Goal: Communication & Community: Answer question/provide support

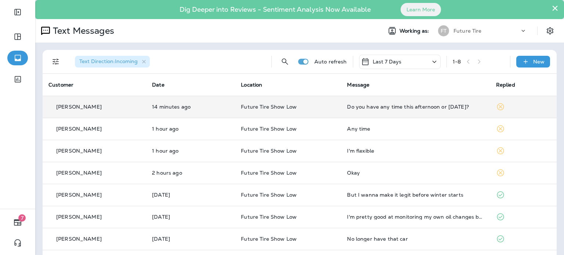
click at [93, 105] on div "[PERSON_NAME]" at bounding box center [94, 107] width 92 height 8
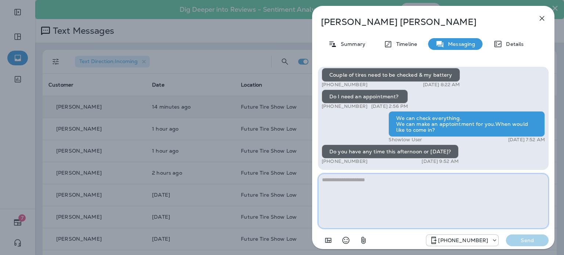
click at [373, 186] on textarea at bounding box center [433, 201] width 231 height 55
type textarea "**********"
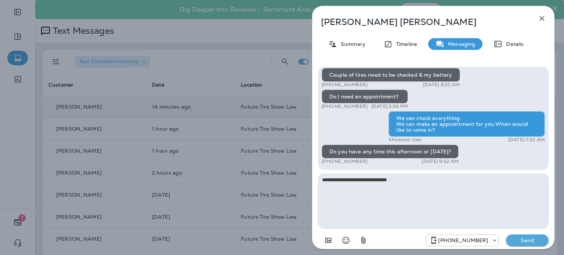
click at [524, 238] on p "Send" at bounding box center [527, 240] width 31 height 7
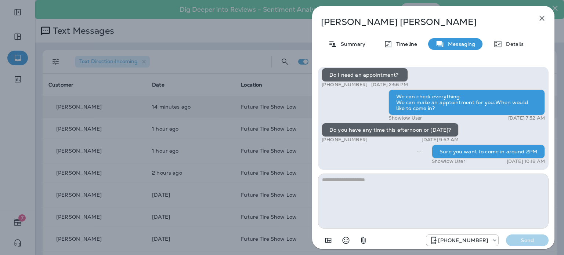
scroll to position [-73, 0]
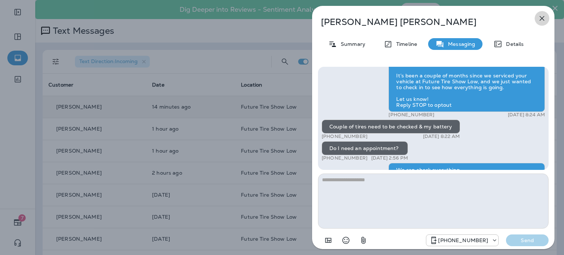
click at [540, 17] on icon "button" at bounding box center [542, 18] width 5 height 5
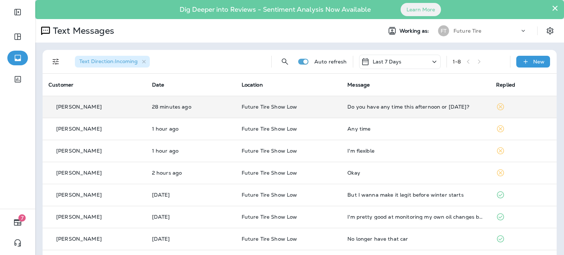
click at [243, 113] on td "Future Tire Show Low" at bounding box center [289, 107] width 106 height 22
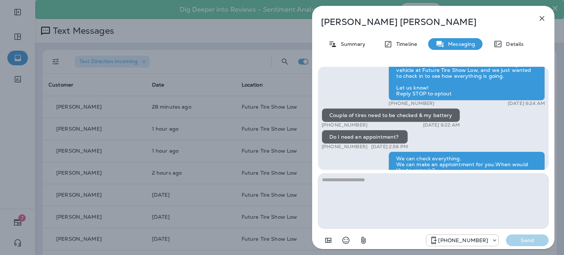
scroll to position [-49, 0]
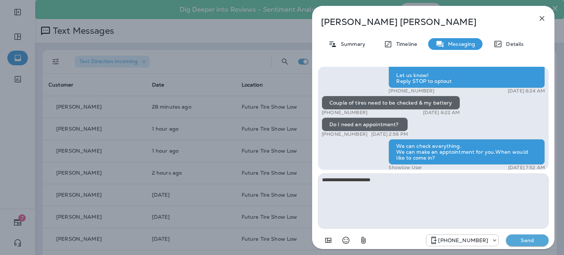
type textarea "**********"
click at [524, 239] on p "Send" at bounding box center [527, 240] width 31 height 7
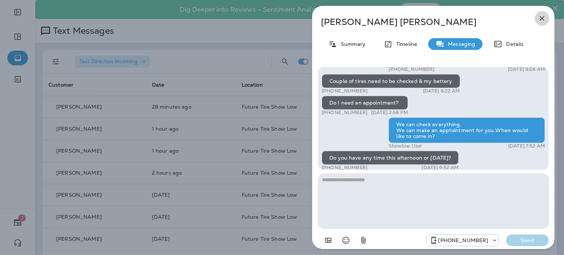
click at [540, 20] on icon "button" at bounding box center [542, 18] width 5 height 5
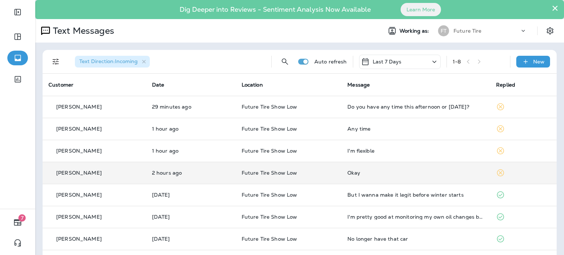
click at [104, 172] on div "[PERSON_NAME]" at bounding box center [94, 173] width 92 height 8
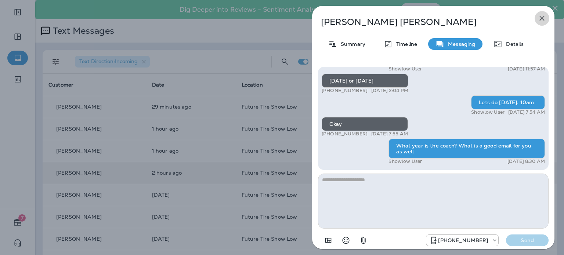
click at [541, 18] on icon "button" at bounding box center [541, 18] width 9 height 9
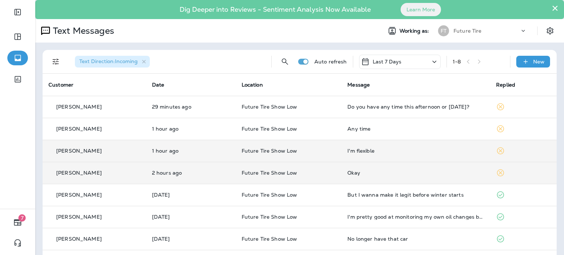
click at [119, 149] on div "[PERSON_NAME]" at bounding box center [94, 151] width 92 height 8
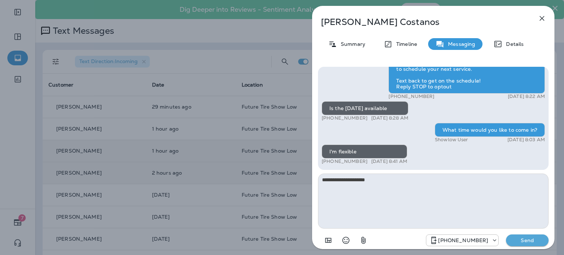
type textarea "**********"
click at [527, 239] on p "Send" at bounding box center [527, 240] width 31 height 7
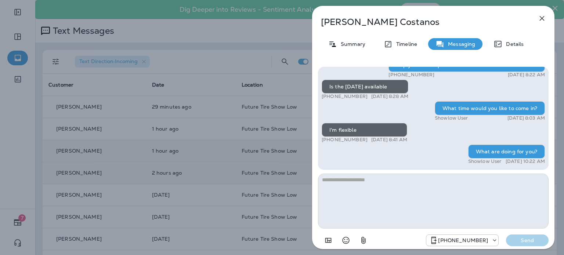
click at [540, 19] on icon "button" at bounding box center [541, 18] width 9 height 9
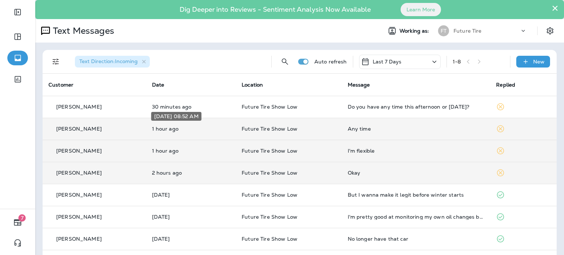
click at [195, 128] on p "1 hour ago" at bounding box center [191, 129] width 78 height 6
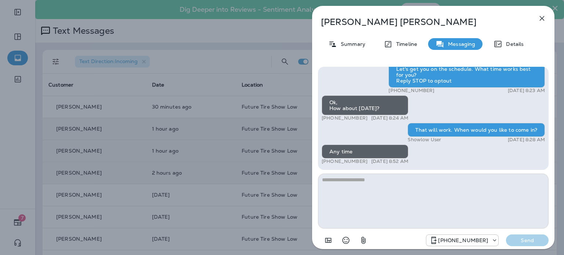
click at [373, 184] on textarea at bounding box center [433, 201] width 231 height 55
type textarea "**********"
click at [530, 239] on p "Send" at bounding box center [527, 240] width 31 height 7
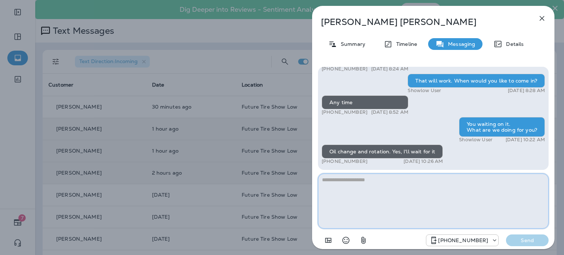
click at [390, 181] on textarea at bounding box center [433, 201] width 231 height 55
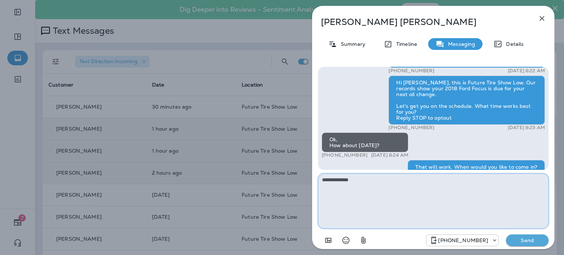
scroll to position [-73, 0]
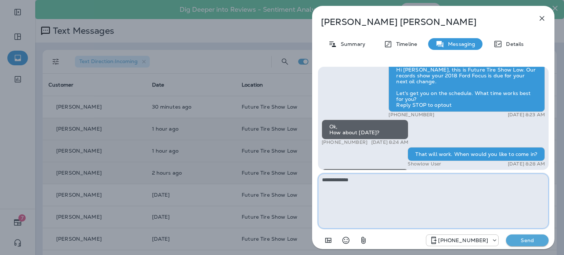
type textarea "**********"
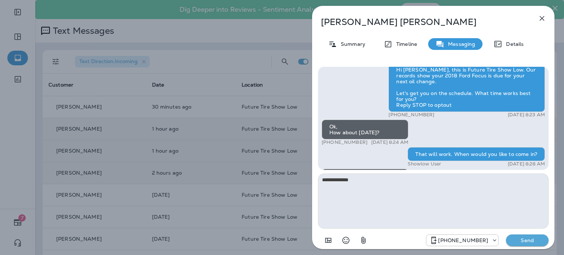
click at [530, 239] on p "Send" at bounding box center [527, 240] width 31 height 7
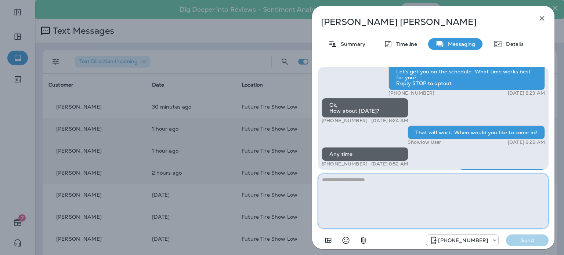
click at [399, 186] on textarea at bounding box center [433, 201] width 231 height 55
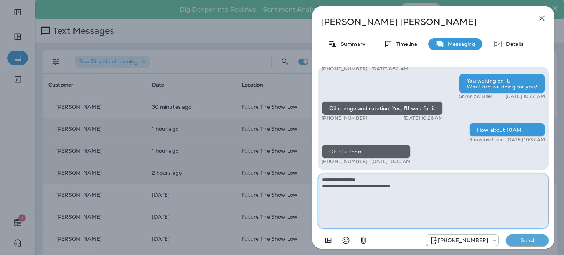
type textarea "**********"
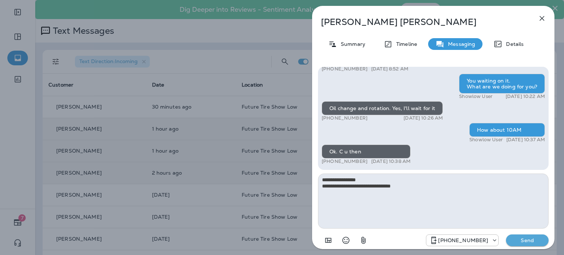
click at [524, 242] on p "Send" at bounding box center [527, 240] width 31 height 7
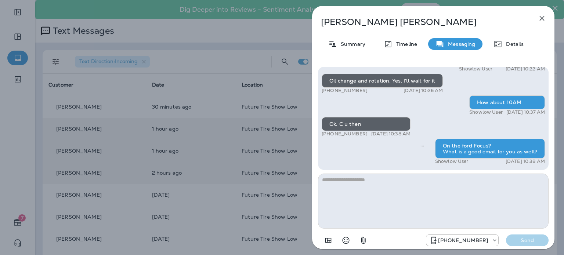
click at [543, 18] on icon "button" at bounding box center [541, 18] width 9 height 9
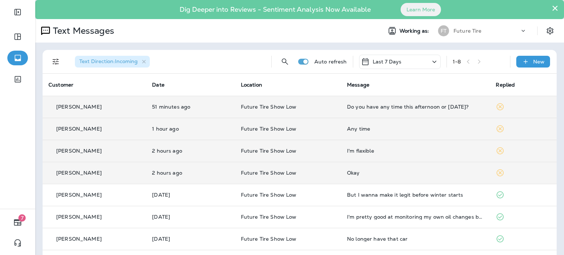
click at [358, 107] on div "Do you have any time this afternoon or [DATE]?" at bounding box center [415, 107] width 137 height 6
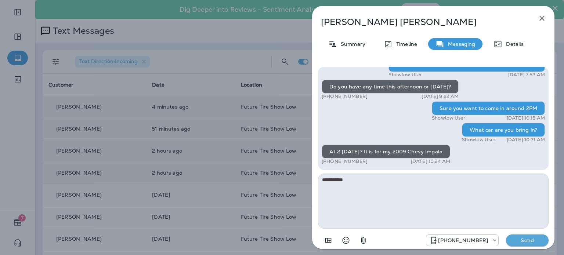
type textarea "**********"
click at [524, 239] on p "Send" at bounding box center [527, 240] width 31 height 7
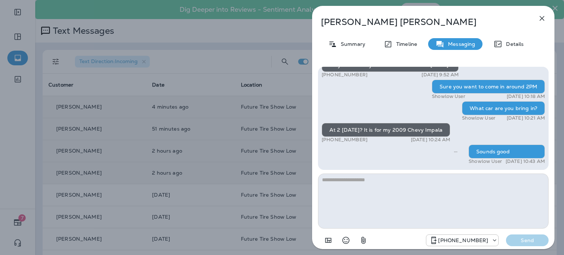
click at [542, 17] on icon "button" at bounding box center [541, 18] width 9 height 9
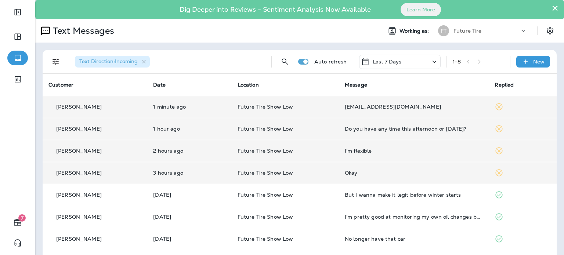
click at [165, 112] on td "1 minute ago" at bounding box center [189, 107] width 84 height 22
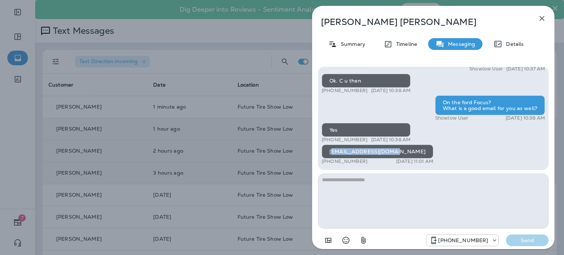
drag, startPoint x: 330, startPoint y: 152, endPoint x: 470, endPoint y: 151, distance: 139.5
click at [391, 154] on div "[EMAIL_ADDRESS][DOMAIN_NAME]" at bounding box center [378, 152] width 112 height 14
drag, startPoint x: 326, startPoint y: 152, endPoint x: 389, endPoint y: 151, distance: 63.2
click at [389, 151] on div "[EMAIL_ADDRESS][DOMAIN_NAME]" at bounding box center [378, 152] width 112 height 14
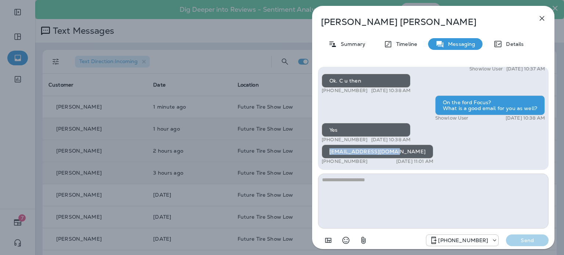
drag, startPoint x: 364, startPoint y: 157, endPoint x: 360, endPoint y: 151, distance: 6.9
copy div "[EMAIL_ADDRESS][DOMAIN_NAME]"
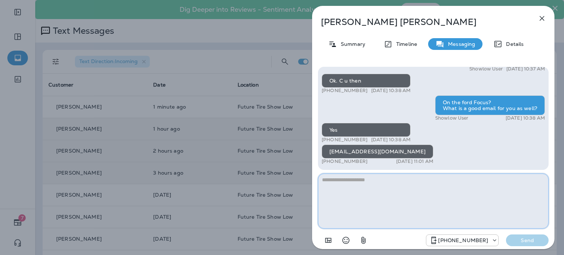
click at [413, 202] on textarea at bounding box center [433, 201] width 231 height 55
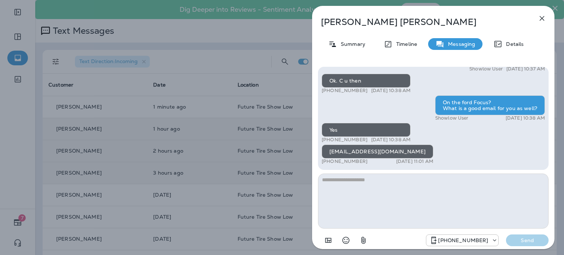
click at [541, 18] on icon "button" at bounding box center [541, 18] width 9 height 9
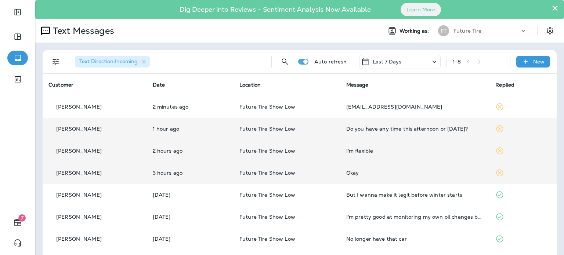
click at [314, 126] on p "Future Tire Show Low" at bounding box center [286, 129] width 95 height 6
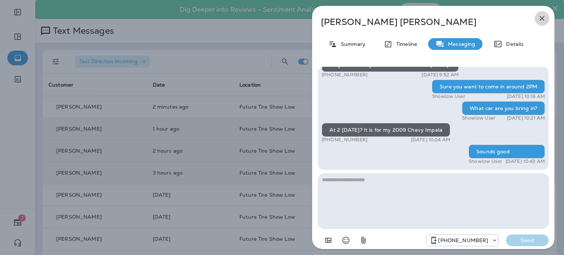
click at [540, 16] on icon "button" at bounding box center [542, 18] width 5 height 5
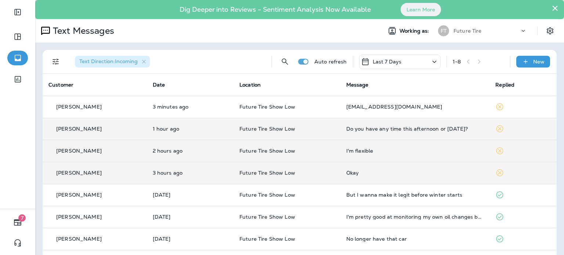
click at [113, 152] on div "[PERSON_NAME]" at bounding box center [94, 151] width 93 height 8
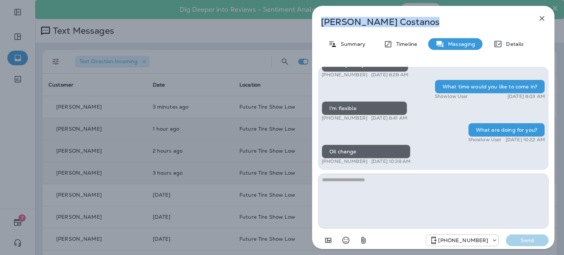
drag, startPoint x: 319, startPoint y: 23, endPoint x: 385, endPoint y: 26, distance: 66.9
click at [398, 28] on div "[PERSON_NAME] Summary Timeline Messaging Details Hi [PERSON_NAME], it's been si…" at bounding box center [433, 130] width 242 height 248
copy p "[PERSON_NAME]"
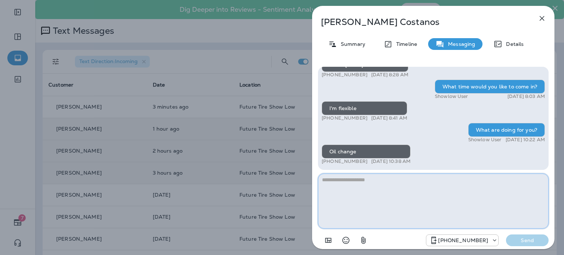
click at [350, 184] on textarea at bounding box center [433, 201] width 231 height 55
type textarea "**********"
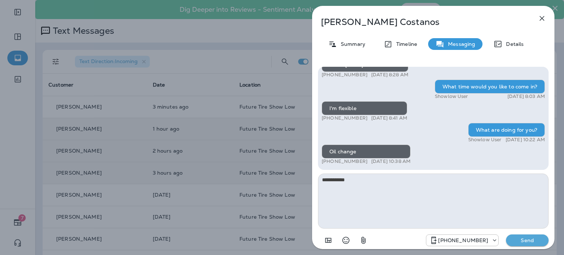
click at [528, 240] on p "Send" at bounding box center [527, 240] width 31 height 7
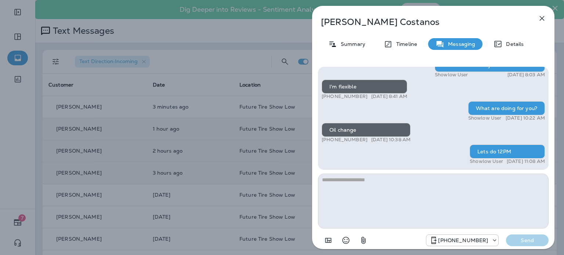
click at [540, 18] on icon "button" at bounding box center [541, 18] width 9 height 9
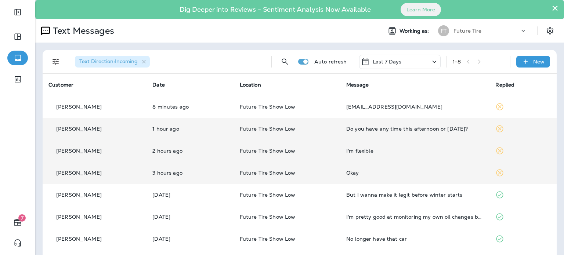
click at [222, 58] on div "Text Direction : Incoming" at bounding box center [167, 61] width 196 height 23
